Goal: Information Seeking & Learning: Check status

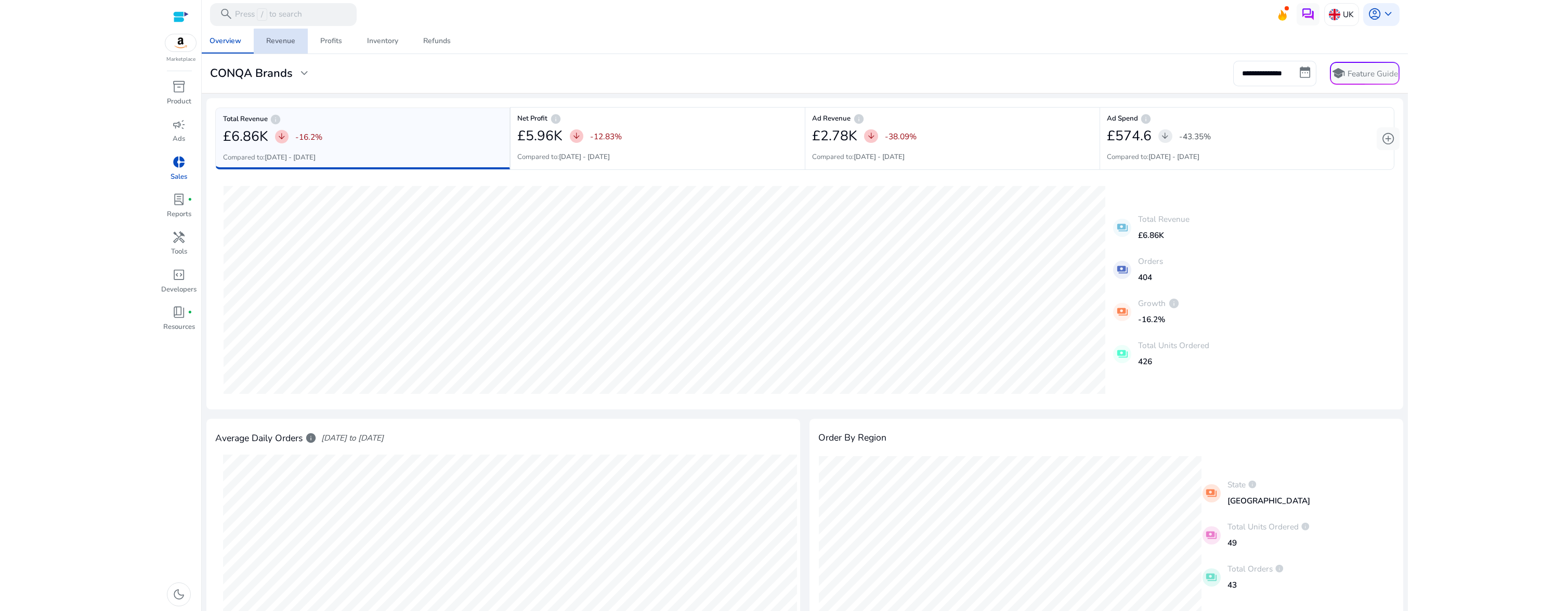
click at [283, 45] on div "Revenue" at bounding box center [280, 41] width 29 height 7
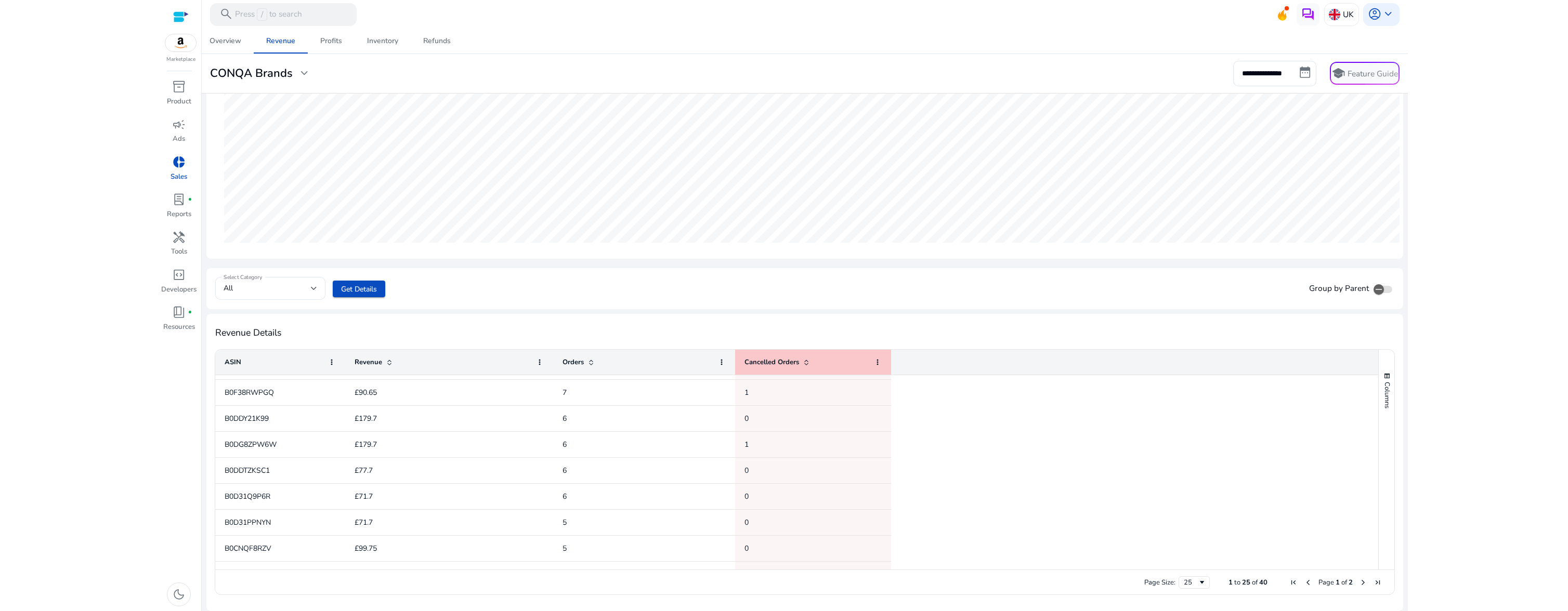
scroll to position [455, 0]
click at [807, 364] on span at bounding box center [806, 362] width 8 height 8
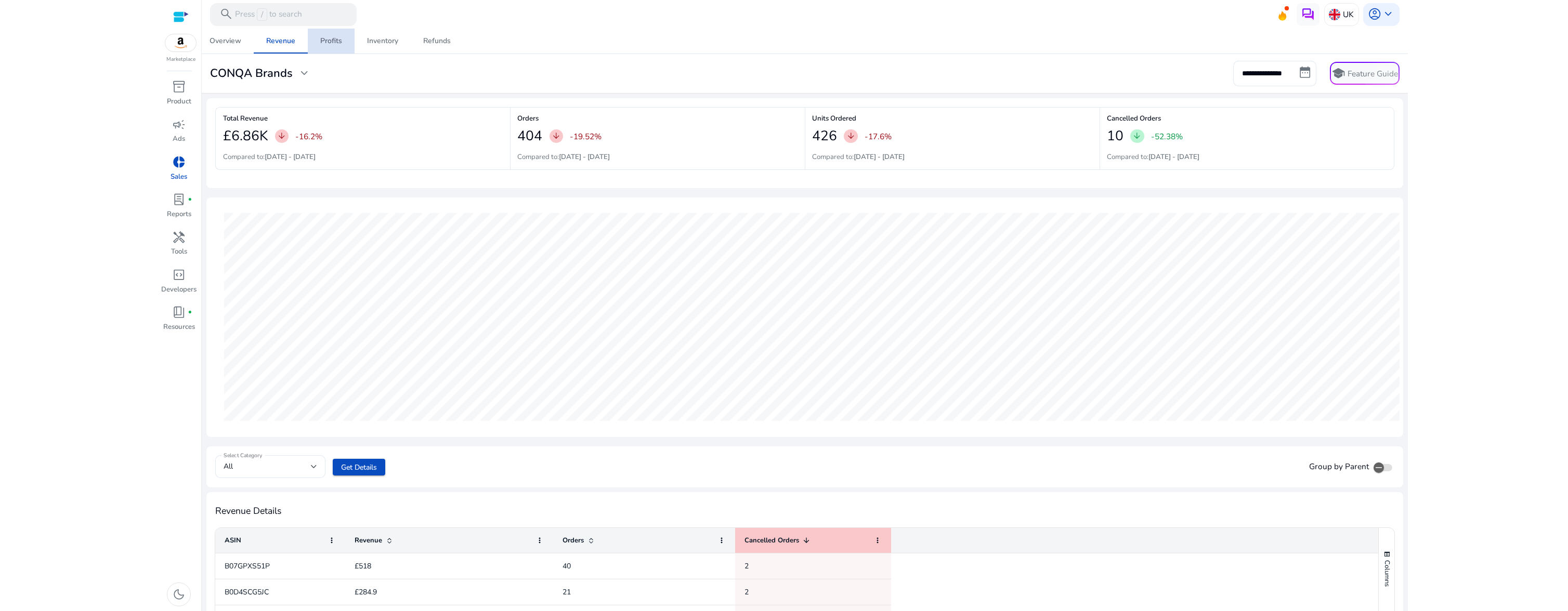
click at [334, 44] on div "Profits" at bounding box center [331, 41] width 22 height 7
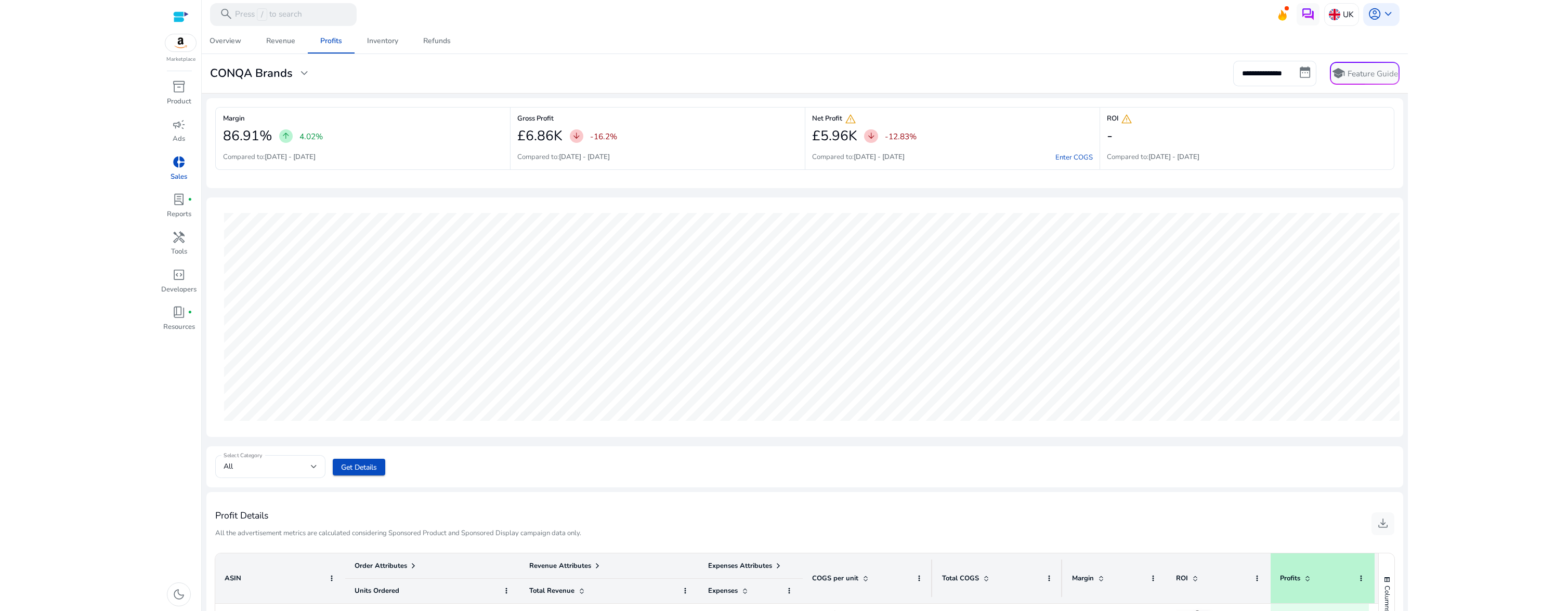
drag, startPoint x: 617, startPoint y: 136, endPoint x: 589, endPoint y: 140, distance: 28.3
click at [589, 140] on div "£6.86K arrow_downward -16.2%" at bounding box center [657, 136] width 280 height 23
click at [580, 157] on b "[DATE] - [DATE]" at bounding box center [585, 157] width 51 height 10
